Goal: Task Accomplishment & Management: Complete application form

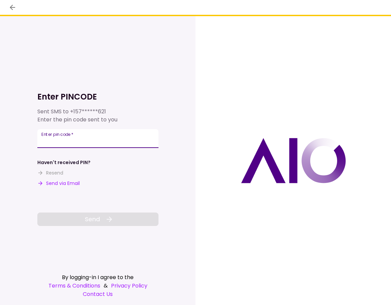
click at [89, 143] on input "Enter pin code   *" at bounding box center [97, 138] width 121 height 19
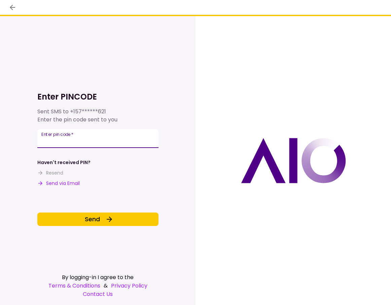
type input "******"
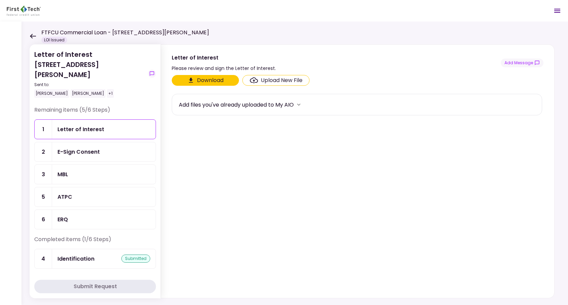
click at [120, 125] on div "Letter of Interest" at bounding box center [103, 129] width 93 height 8
click at [126, 125] on div "Letter of Interest" at bounding box center [103, 129] width 93 height 8
click at [98, 170] on div "MBL" at bounding box center [103, 174] width 93 height 8
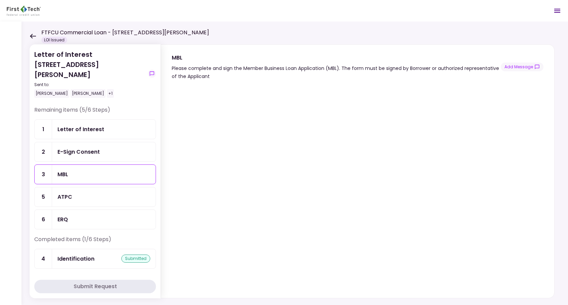
click at [88, 170] on div "MBL" at bounding box center [103, 174] width 93 height 8
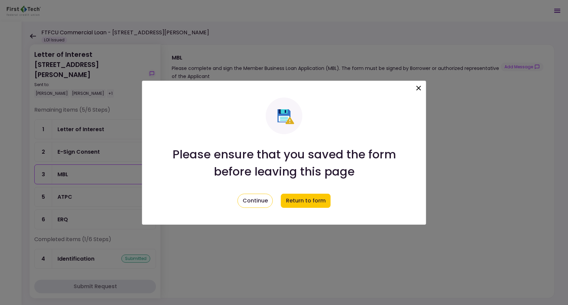
click at [390, 87] on icon at bounding box center [419, 88] width 8 height 8
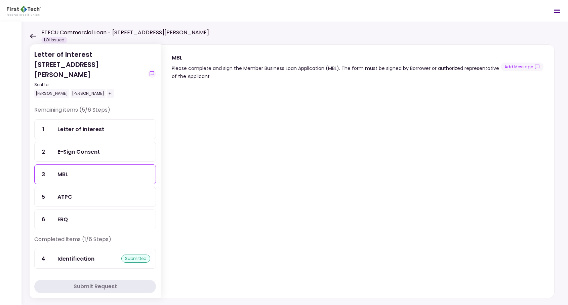
click at [390, 42] on div "Letter of Interest [STREET_ADDRESS][PERSON_NAME] Sent to: [PERSON_NAME] [PERSON…" at bounding box center [295, 163] width 547 height 283
click at [390, 33] on div "Letter of Interest [STREET_ADDRESS][PERSON_NAME] Sent to: [PERSON_NAME] [PERSON…" at bounding box center [295, 163] width 547 height 283
click at [390, 30] on div "Letter of Interest [STREET_ADDRESS][PERSON_NAME] Sent to: [PERSON_NAME] [PERSON…" at bounding box center [295, 163] width 547 height 283
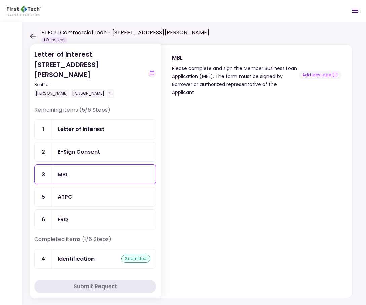
click at [32, 34] on icon at bounding box center [33, 36] width 6 height 5
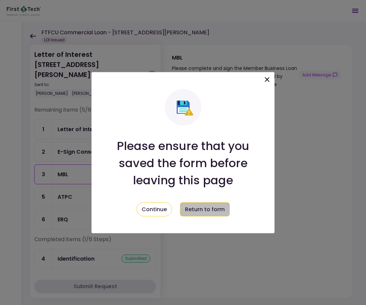
click at [189, 208] on button "Return to form" at bounding box center [205, 209] width 50 height 14
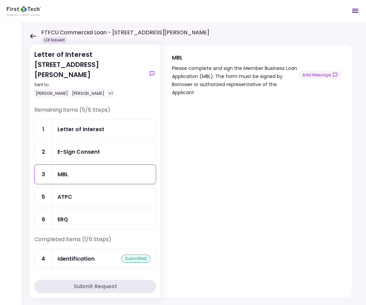
click at [33, 35] on icon at bounding box center [33, 36] width 6 height 5
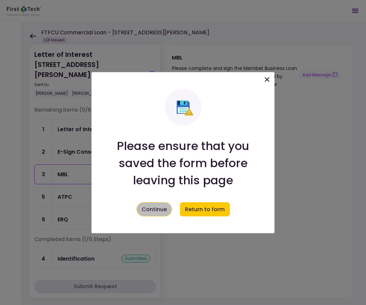
click at [159, 207] on button "Continue" at bounding box center [153, 209] width 35 height 14
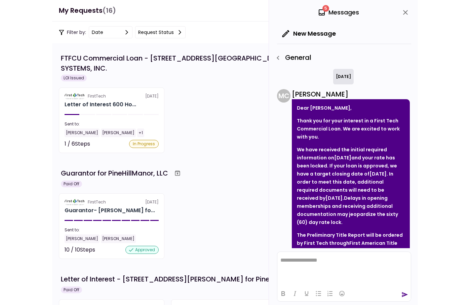
scroll to position [251, 0]
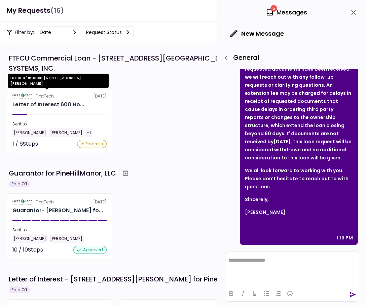
click at [79, 101] on div "Letter of Interest 600 Ho..." at bounding box center [48, 105] width 72 height 8
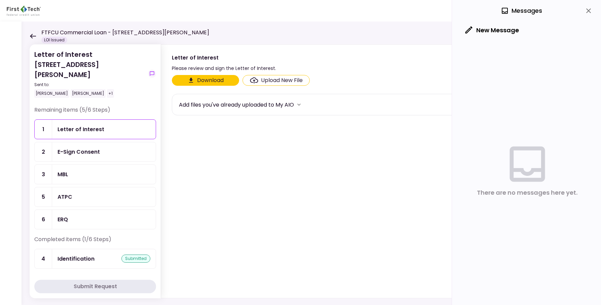
click at [338, 69] on div "Letter of Interest Please review and sign the Letter of Interest. Add Message" at bounding box center [374, 62] width 404 height 19
click at [107, 147] on div "E-Sign Consent" at bounding box center [104, 151] width 104 height 19
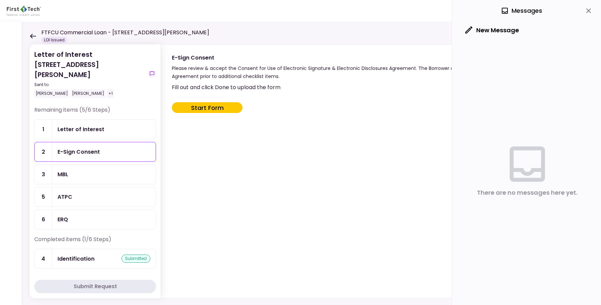
click at [107, 170] on div "MBL" at bounding box center [103, 174] width 93 height 8
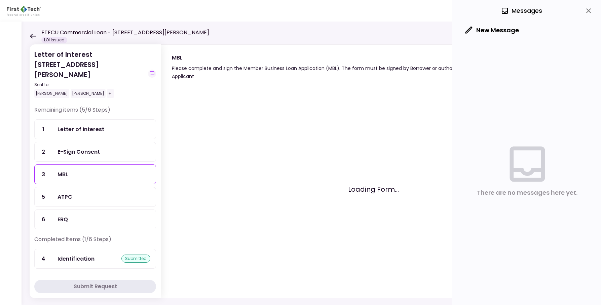
click at [106, 193] on div "ATPC" at bounding box center [103, 197] width 93 height 8
click at [390, 11] on icon "close" at bounding box center [588, 11] width 8 height 8
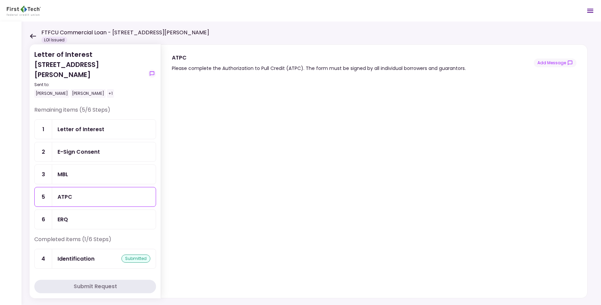
click at [96, 215] on div "ERQ" at bounding box center [103, 219] width 93 height 8
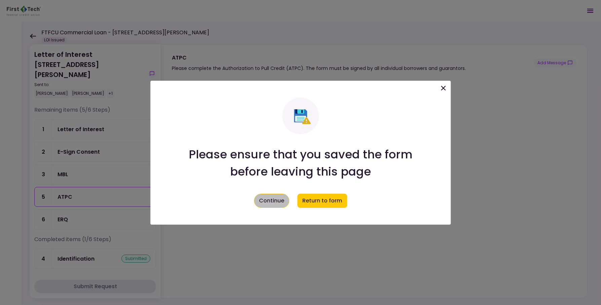
click at [270, 202] on button "Continue" at bounding box center [271, 201] width 35 height 14
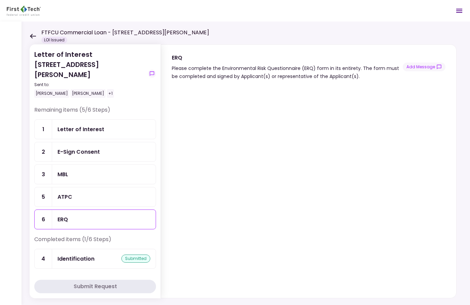
click at [98, 255] on div "Identification submitted" at bounding box center [103, 259] width 93 height 8
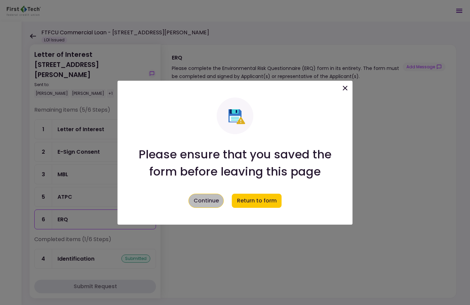
click at [197, 203] on button "Continue" at bounding box center [206, 201] width 35 height 14
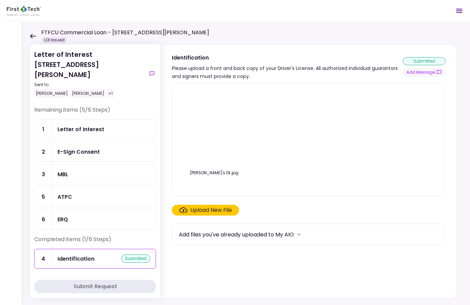
click at [196, 209] on div "Upload New File" at bounding box center [211, 210] width 42 height 8
click at [0, 0] on input "Upload New File" at bounding box center [0, 0] width 0 height 0
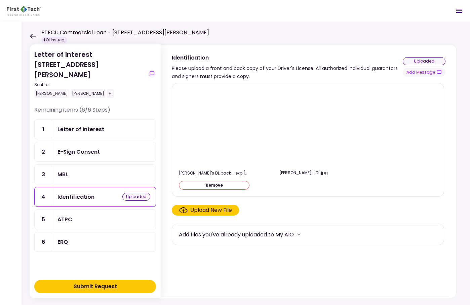
click at [223, 210] on div "Upload New File" at bounding box center [211, 210] width 42 height 8
click at [0, 0] on input "Upload New File" at bounding box center [0, 0] width 0 height 0
click at [93, 286] on div "Submit Request" at bounding box center [95, 286] width 43 height 8
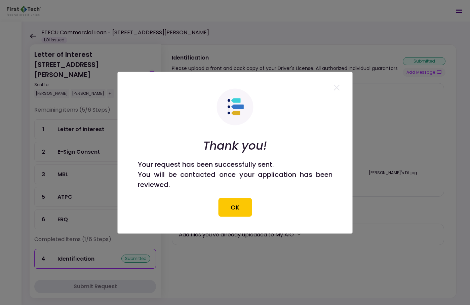
click at [233, 205] on button "OK" at bounding box center [235, 207] width 34 height 19
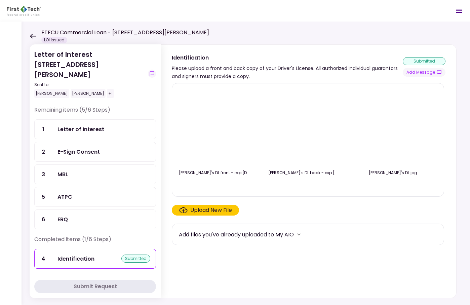
click at [110, 125] on div "Letter of Interest" at bounding box center [103, 129] width 93 height 8
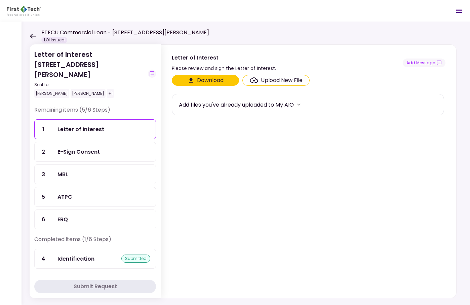
click at [261, 81] on div "Upload New File" at bounding box center [282, 80] width 42 height 8
click at [0, 0] on input "Upload New File" at bounding box center [0, 0] width 0 height 0
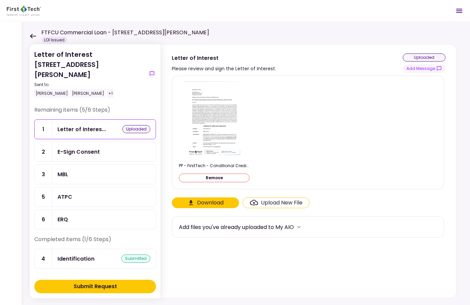
click at [97, 289] on div "Submit Request" at bounding box center [95, 286] width 43 height 8
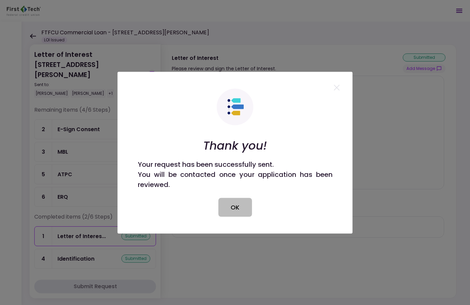
click at [241, 206] on button "OK" at bounding box center [235, 207] width 34 height 19
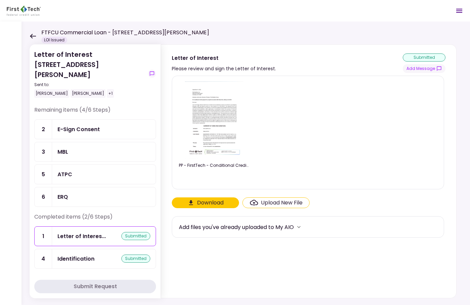
click at [205, 258] on section "PP - FirstTech - Conditional Credit Proposal.pdf Download Upload New File Add f…" at bounding box center [309, 186] width 274 height 220
click at [111, 125] on div "E-Sign Consent" at bounding box center [103, 129] width 93 height 8
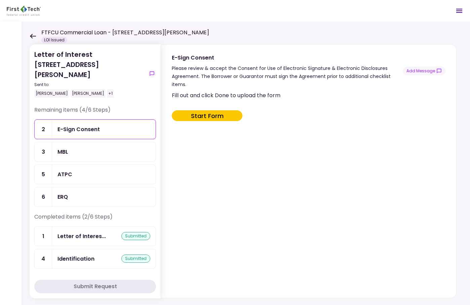
click at [84, 187] on div "ERQ" at bounding box center [104, 196] width 104 height 19
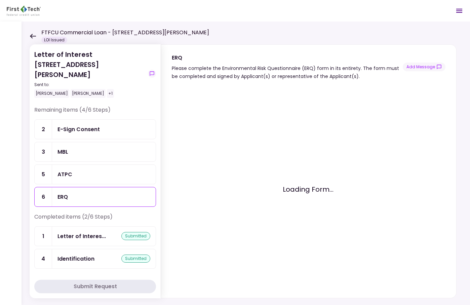
click at [87, 148] on div "MBL" at bounding box center [103, 152] width 93 height 8
